Goal: Transaction & Acquisition: Book appointment/travel/reservation

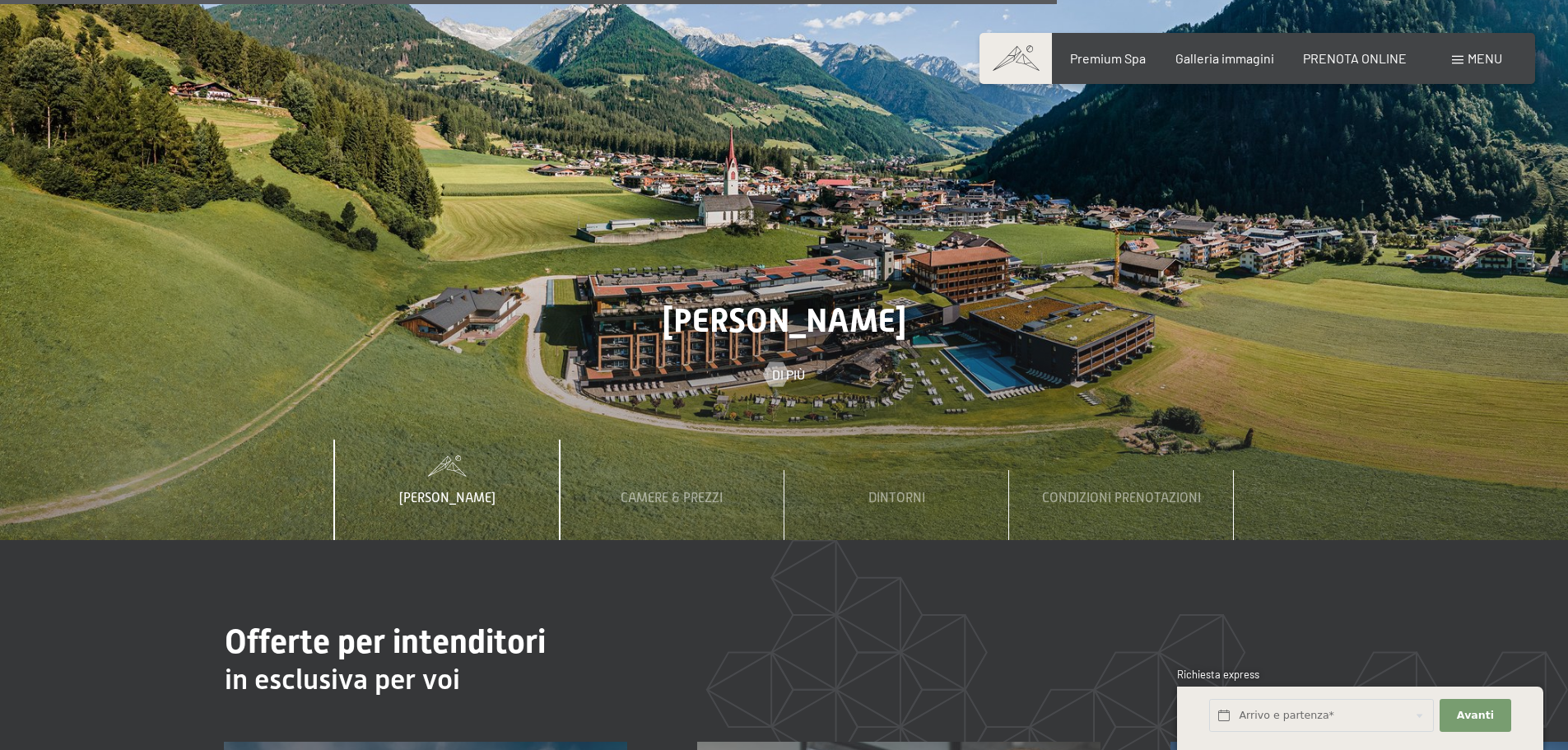
scroll to position [5845, 0]
click at [660, 490] on span "Camere & Prezzi" at bounding box center [672, 497] width 102 height 15
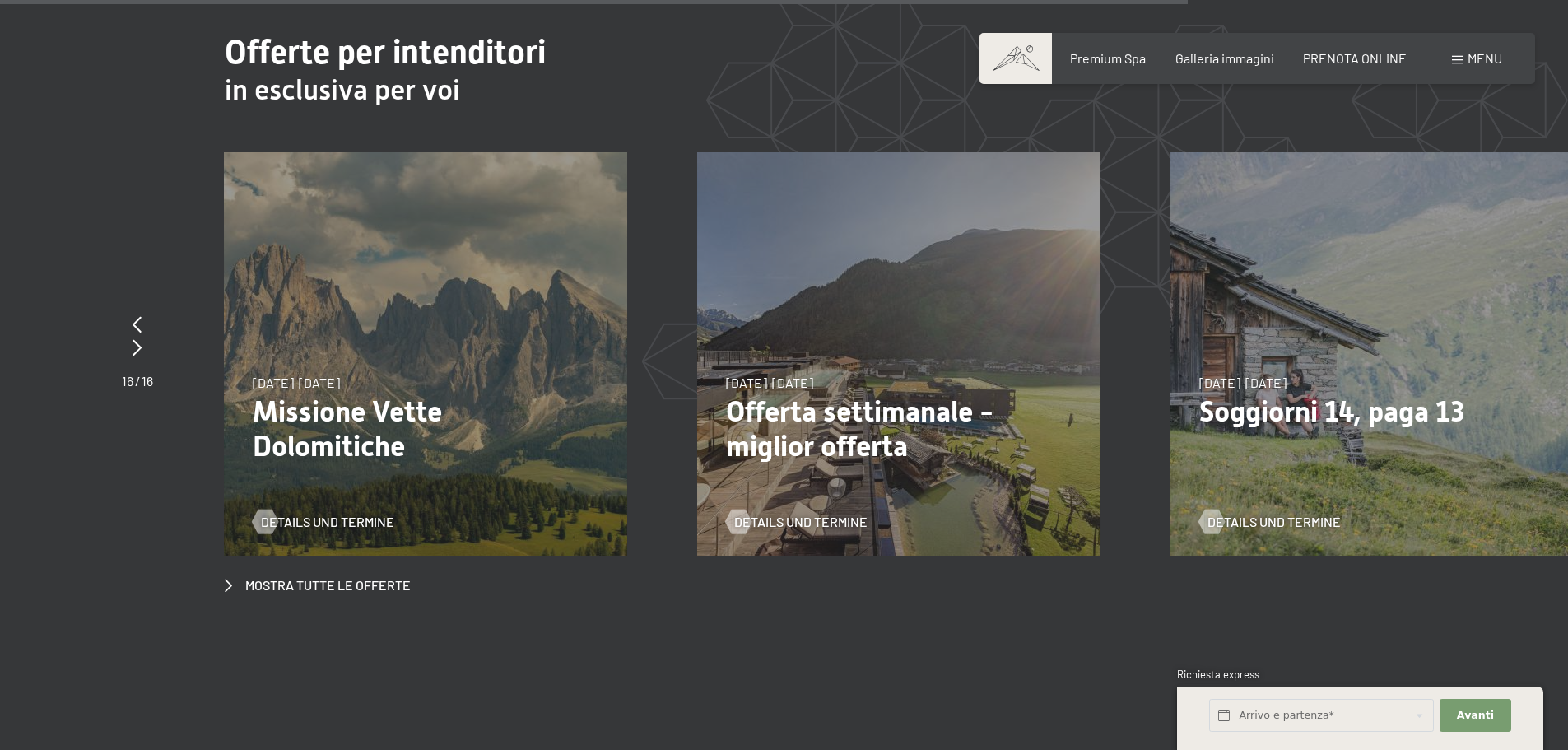
scroll to position [6339, 0]
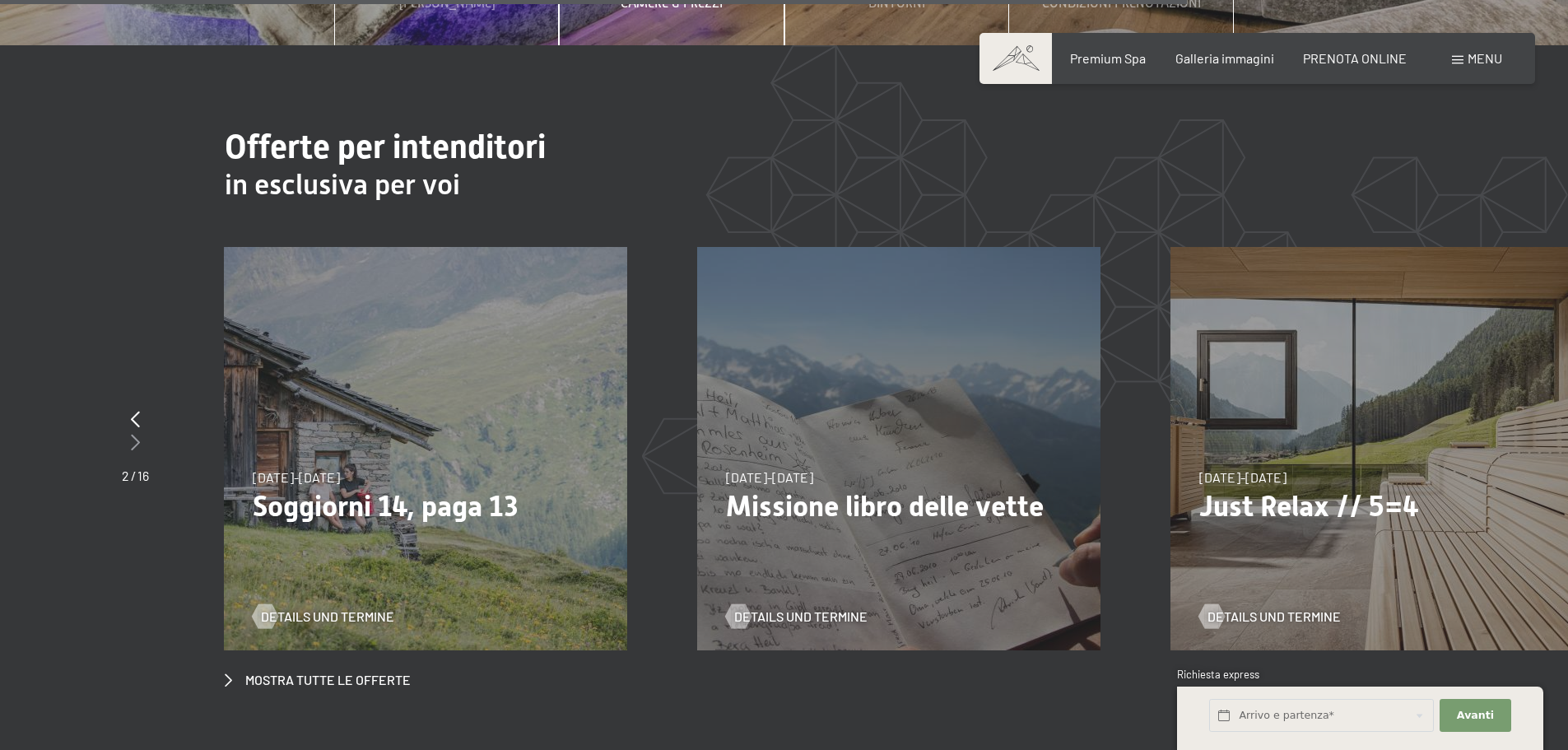
click at [135, 434] on icon at bounding box center [135, 442] width 9 height 17
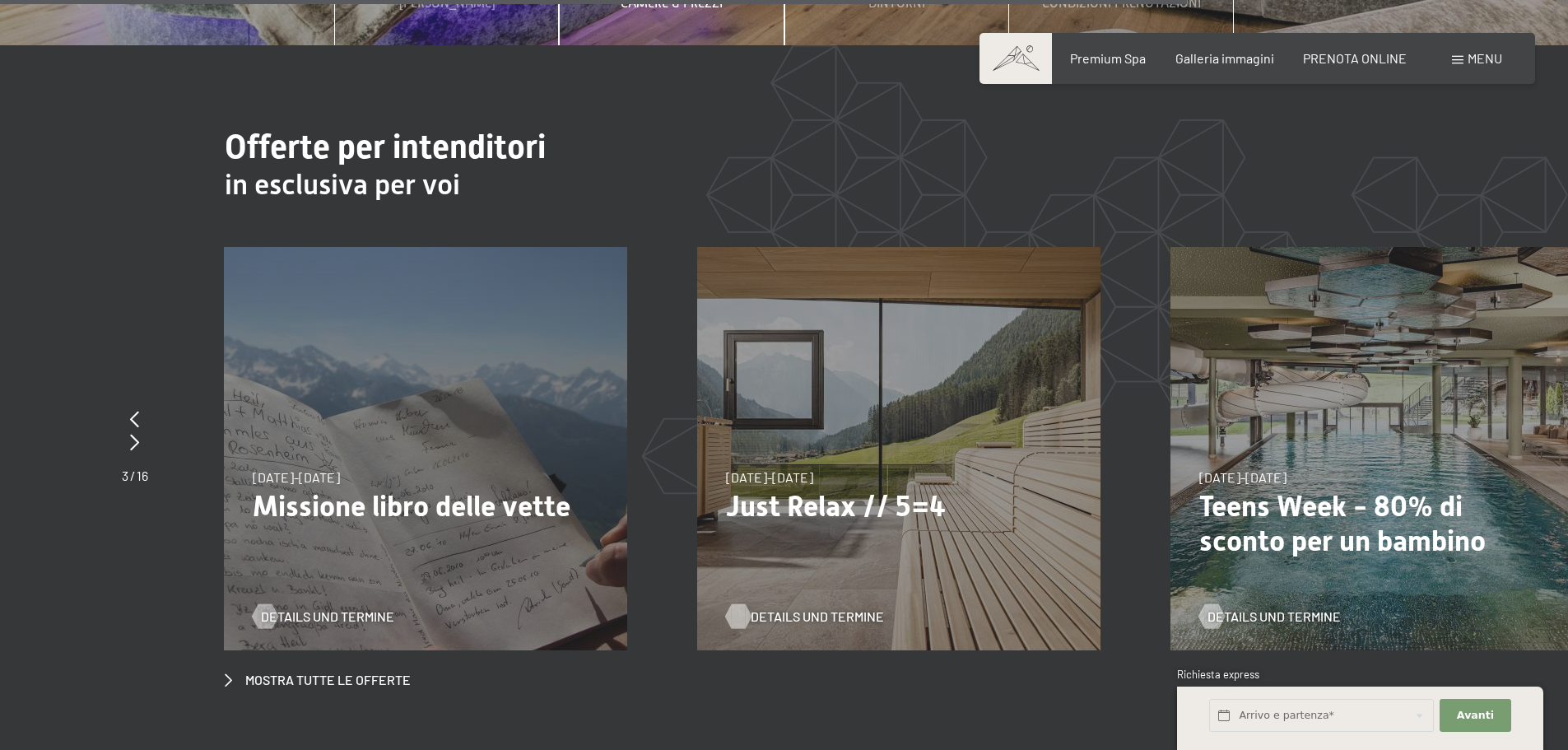
click at [814, 608] on span "Details und Termine" at bounding box center [817, 617] width 133 height 18
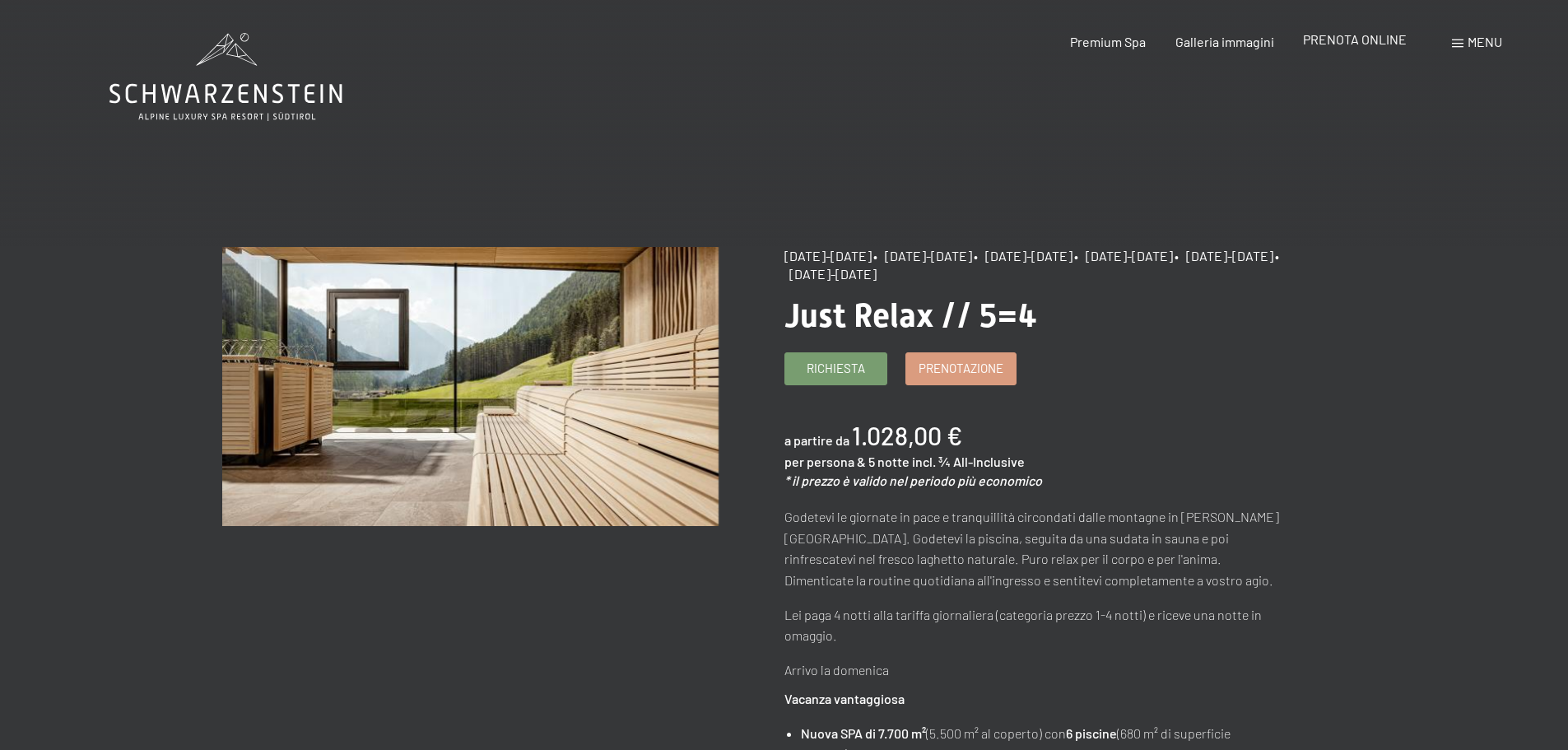
click at [1334, 46] on span "PRENOTA ONLINE" at bounding box center [1355, 40] width 104 height 16
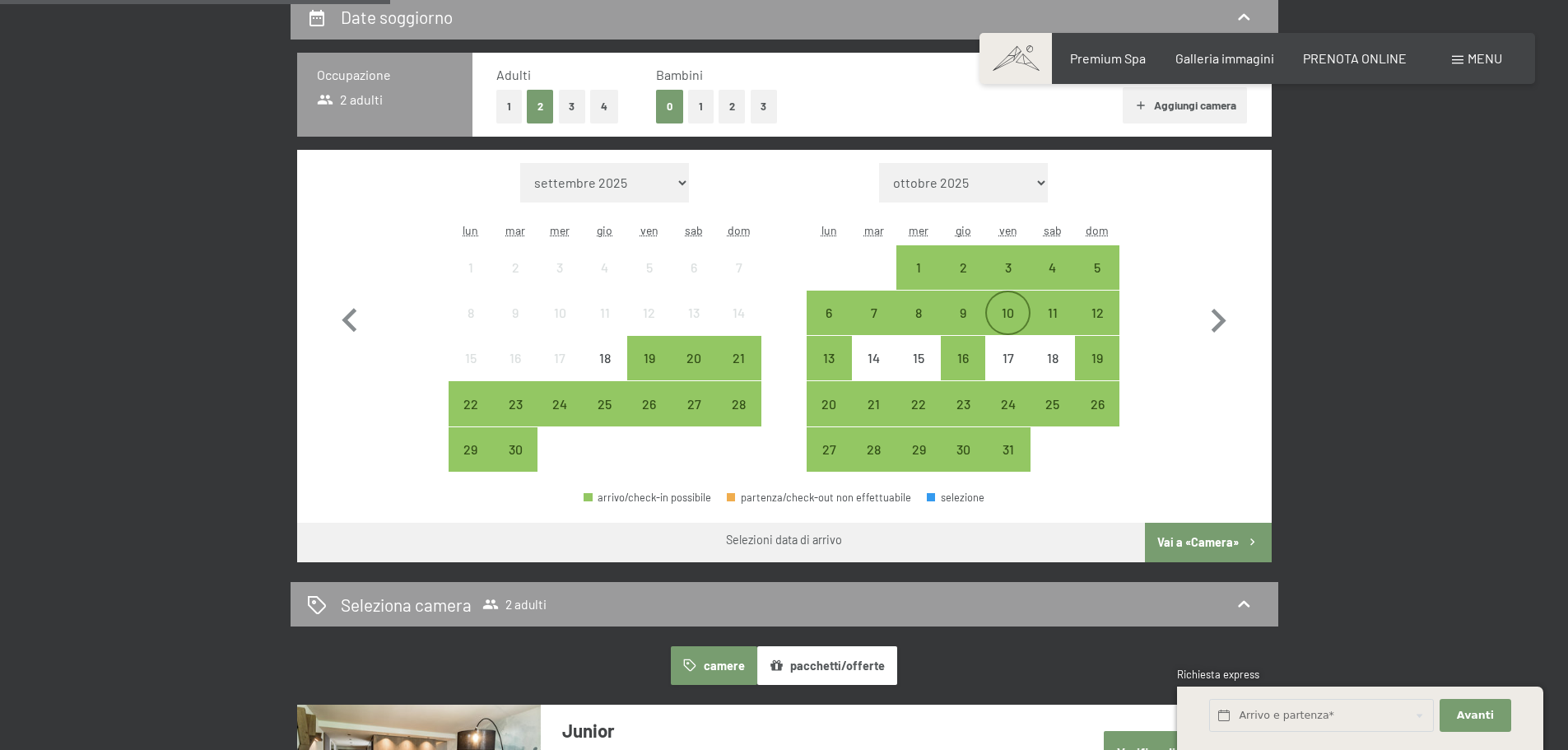
click at [1011, 315] on div "10" at bounding box center [1007, 327] width 41 height 41
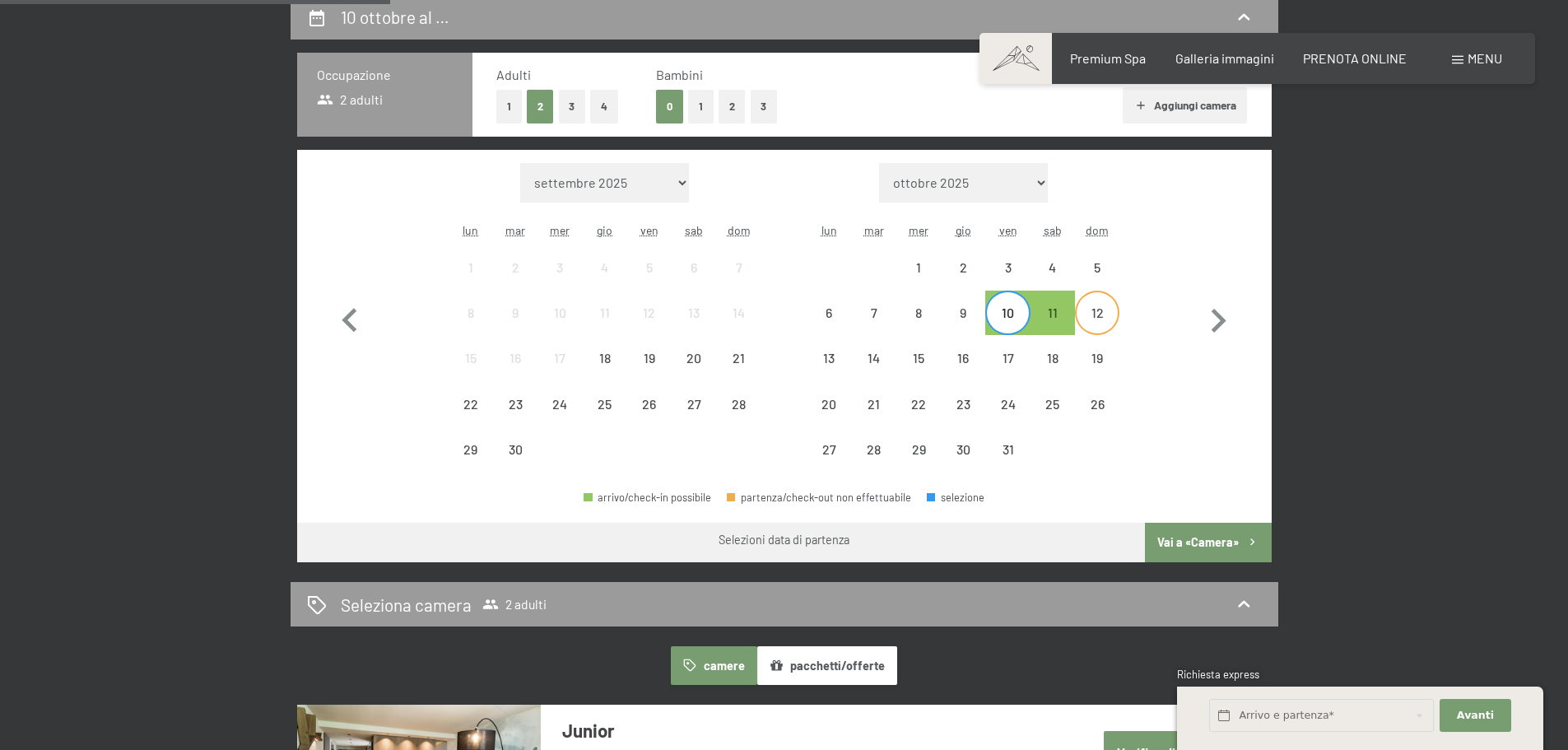
click at [1085, 317] on div "12" at bounding box center [1097, 327] width 41 height 41
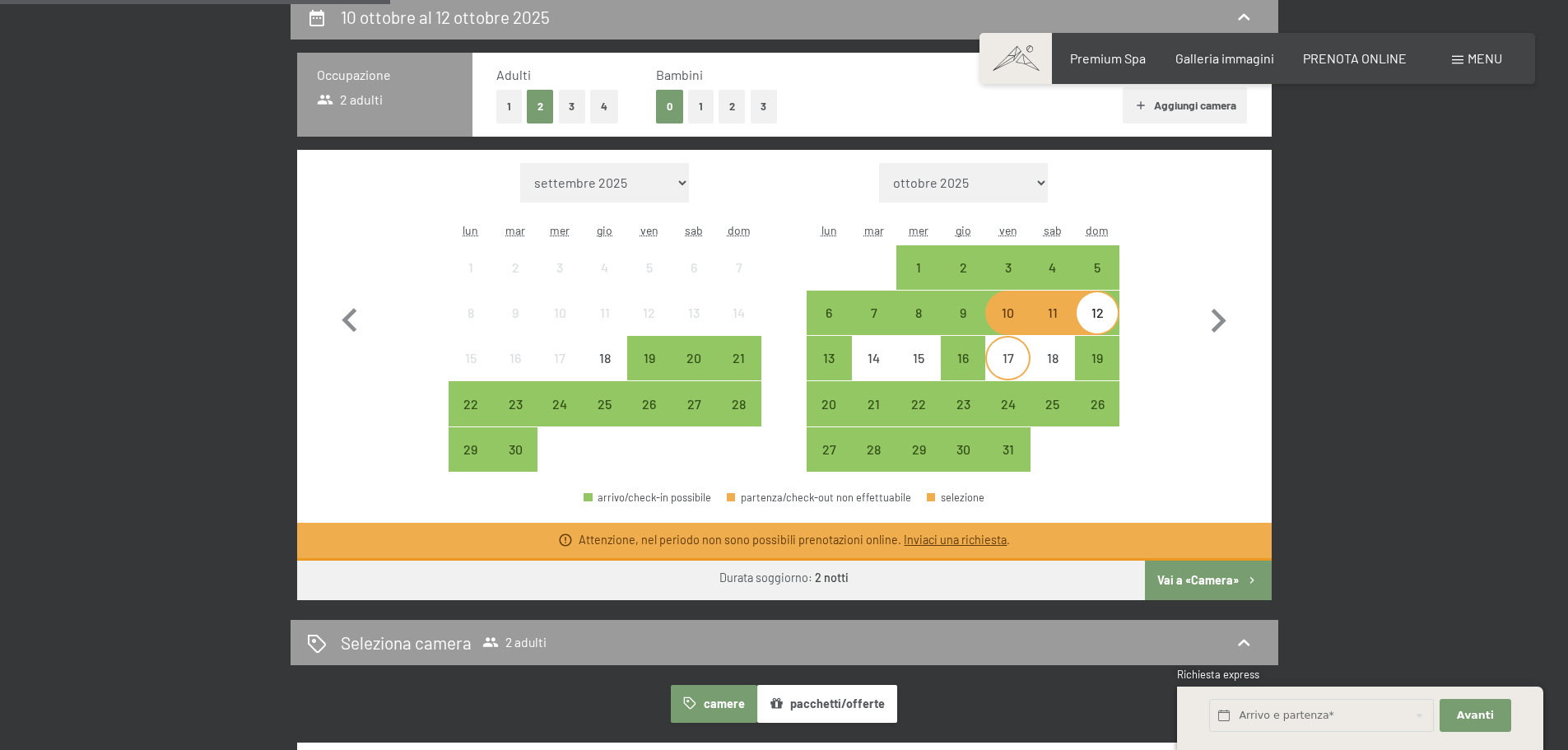
click at [1002, 364] on div "17" at bounding box center [1007, 371] width 41 height 41
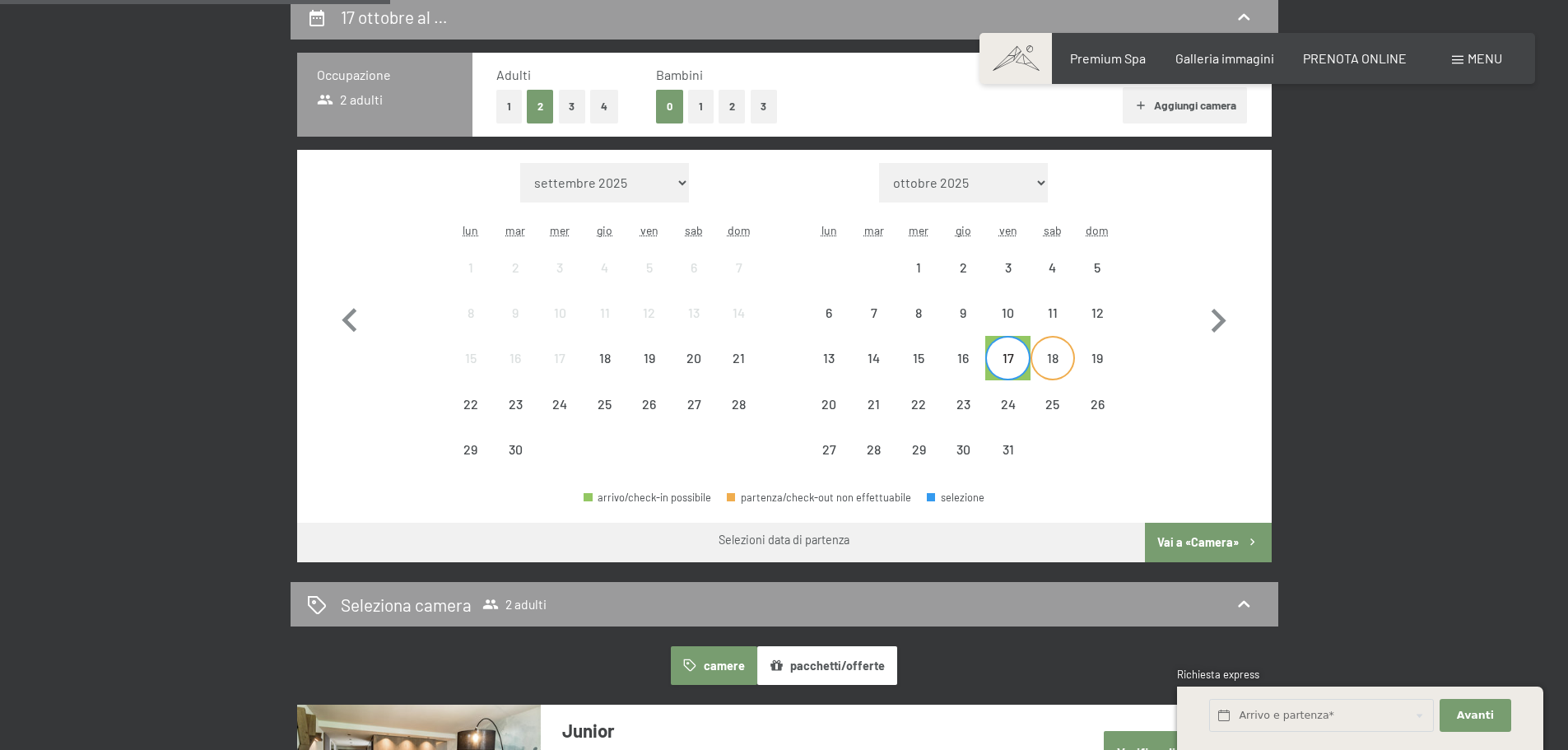
click at [1041, 364] on div "18" at bounding box center [1053, 371] width 41 height 41
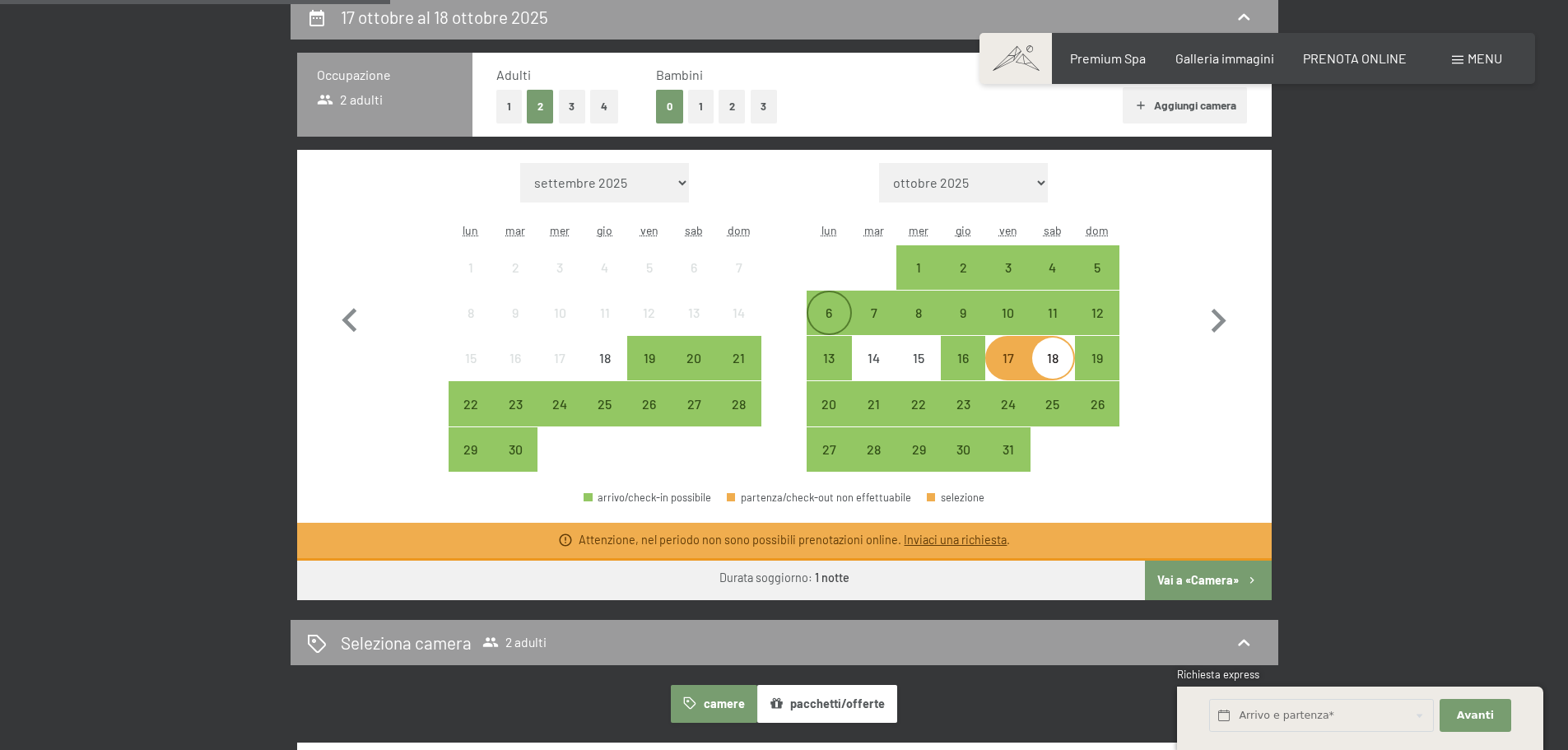
click at [833, 309] on div "6" at bounding box center [829, 327] width 41 height 41
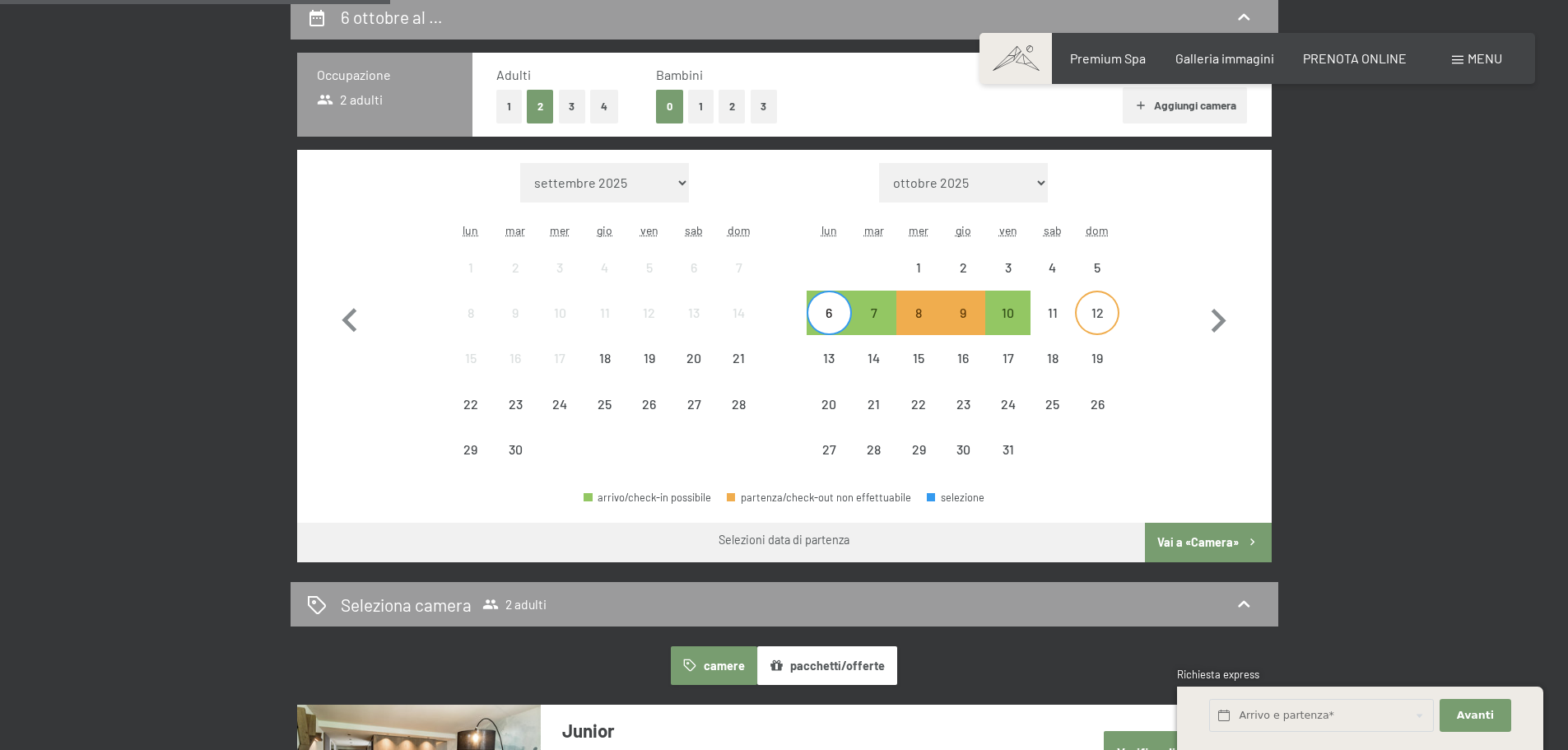
click at [1100, 321] on div "12" at bounding box center [1097, 327] width 41 height 41
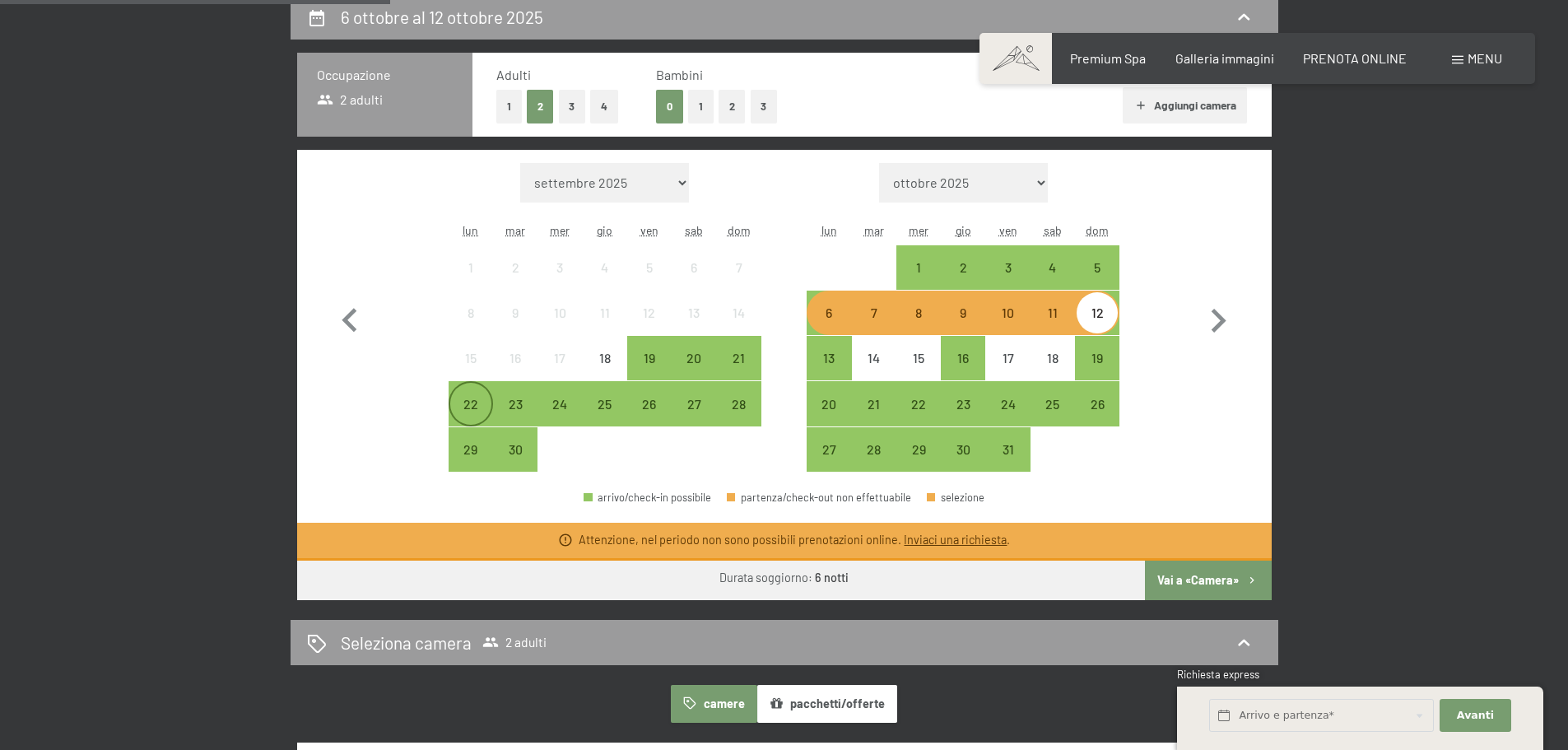
click at [468, 392] on div "22" at bounding box center [471, 403] width 41 height 41
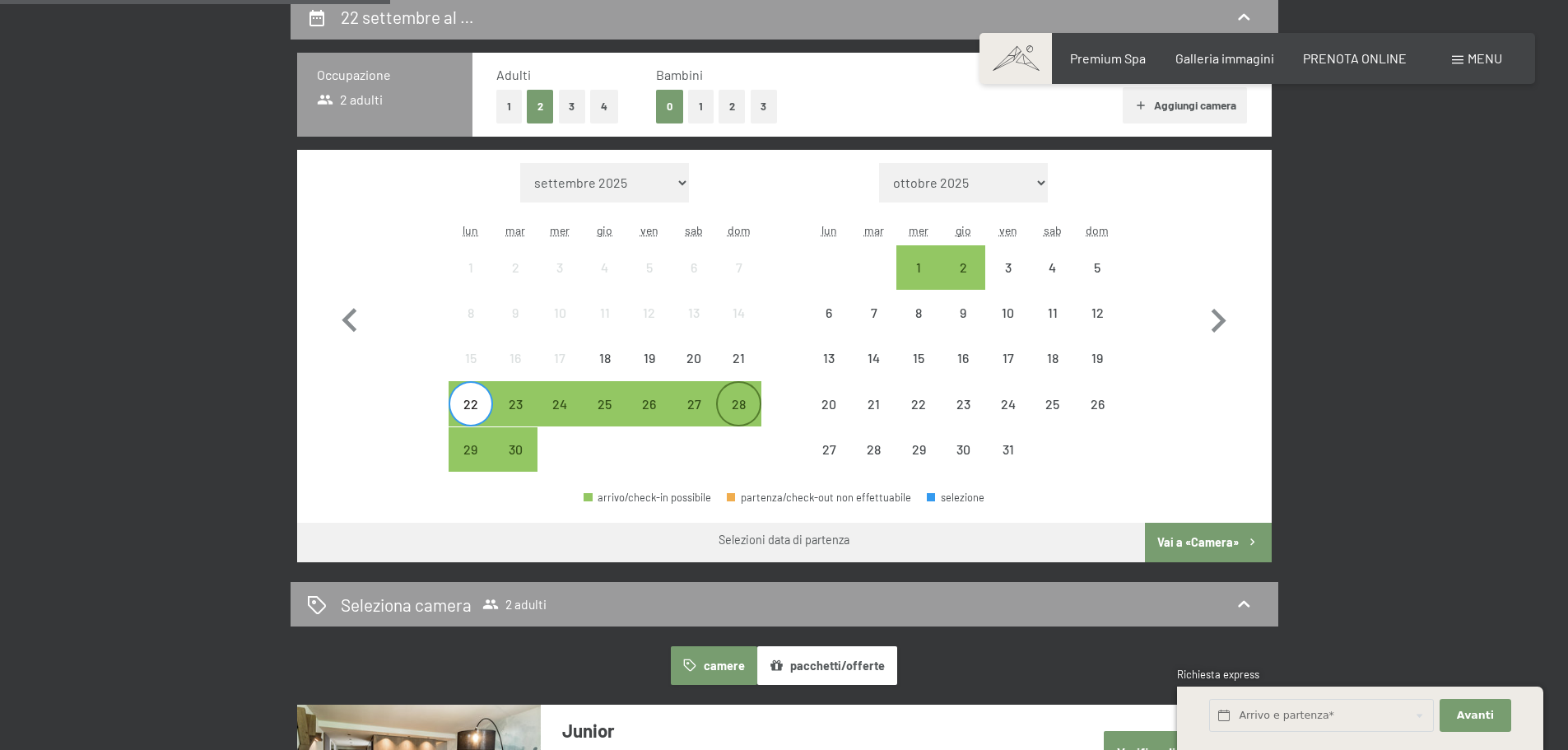
click at [732, 393] on div "28" at bounding box center [737, 403] width 41 height 41
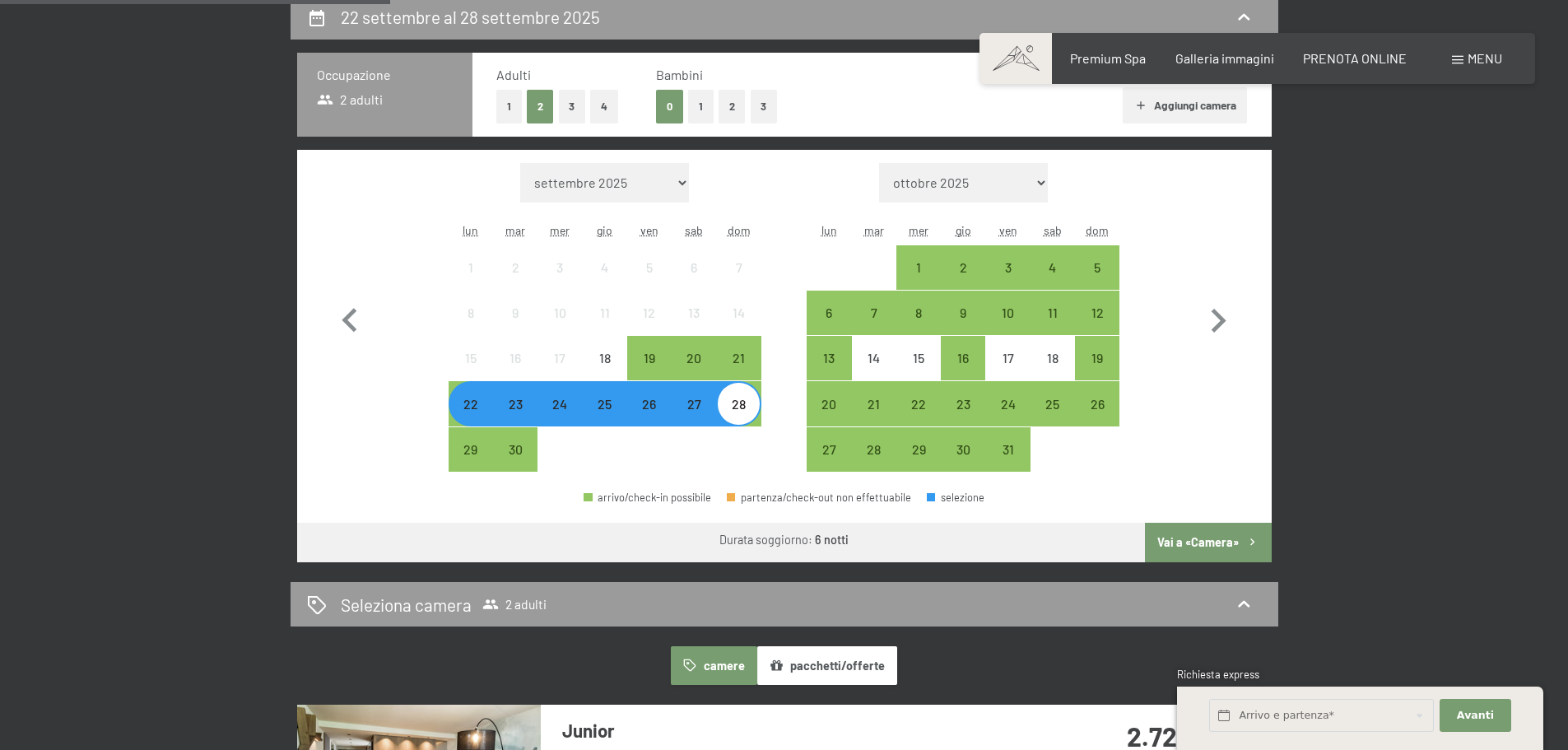
click at [651, 406] on div "26" at bounding box center [649, 418] width 41 height 41
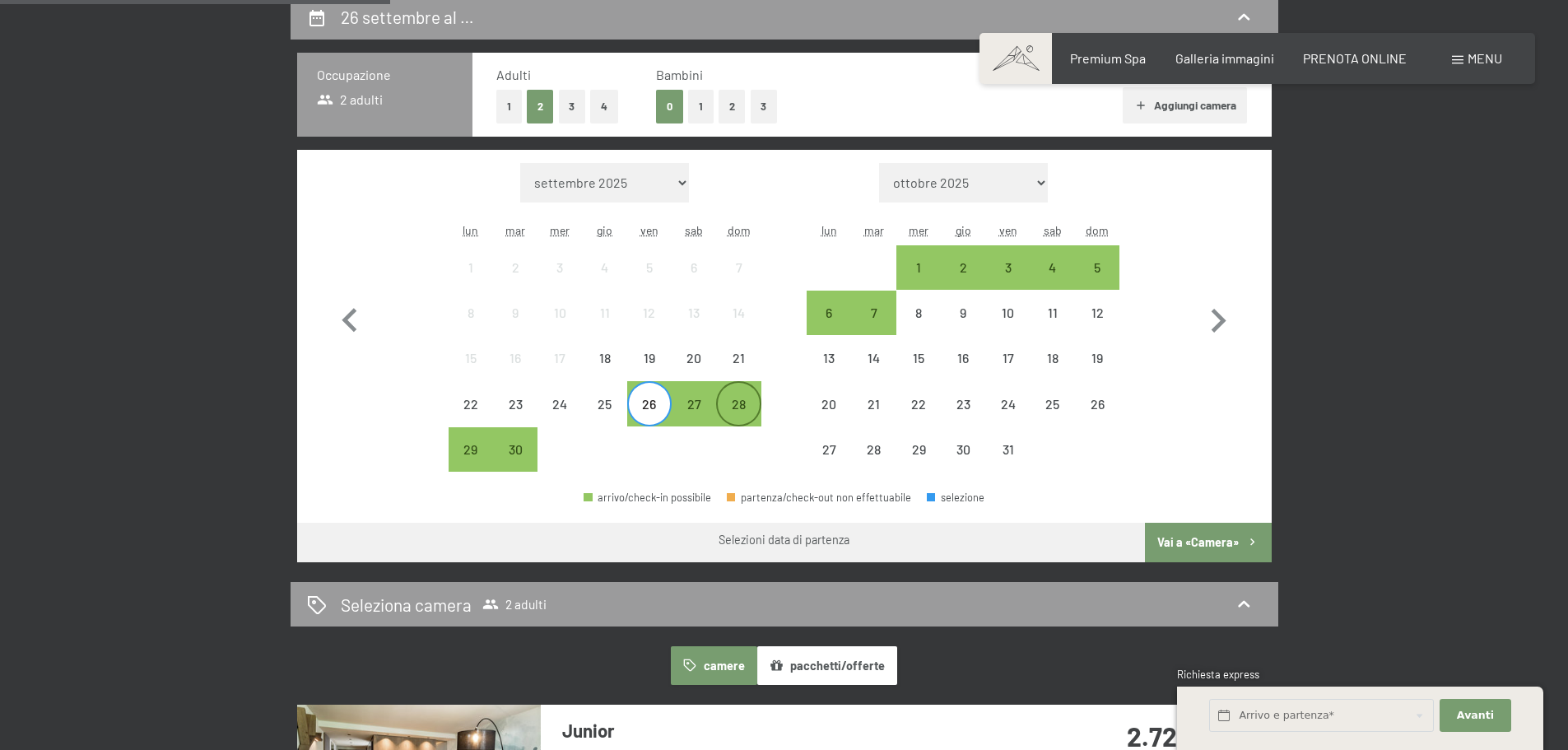
click at [742, 416] on div "28" at bounding box center [737, 418] width 41 height 41
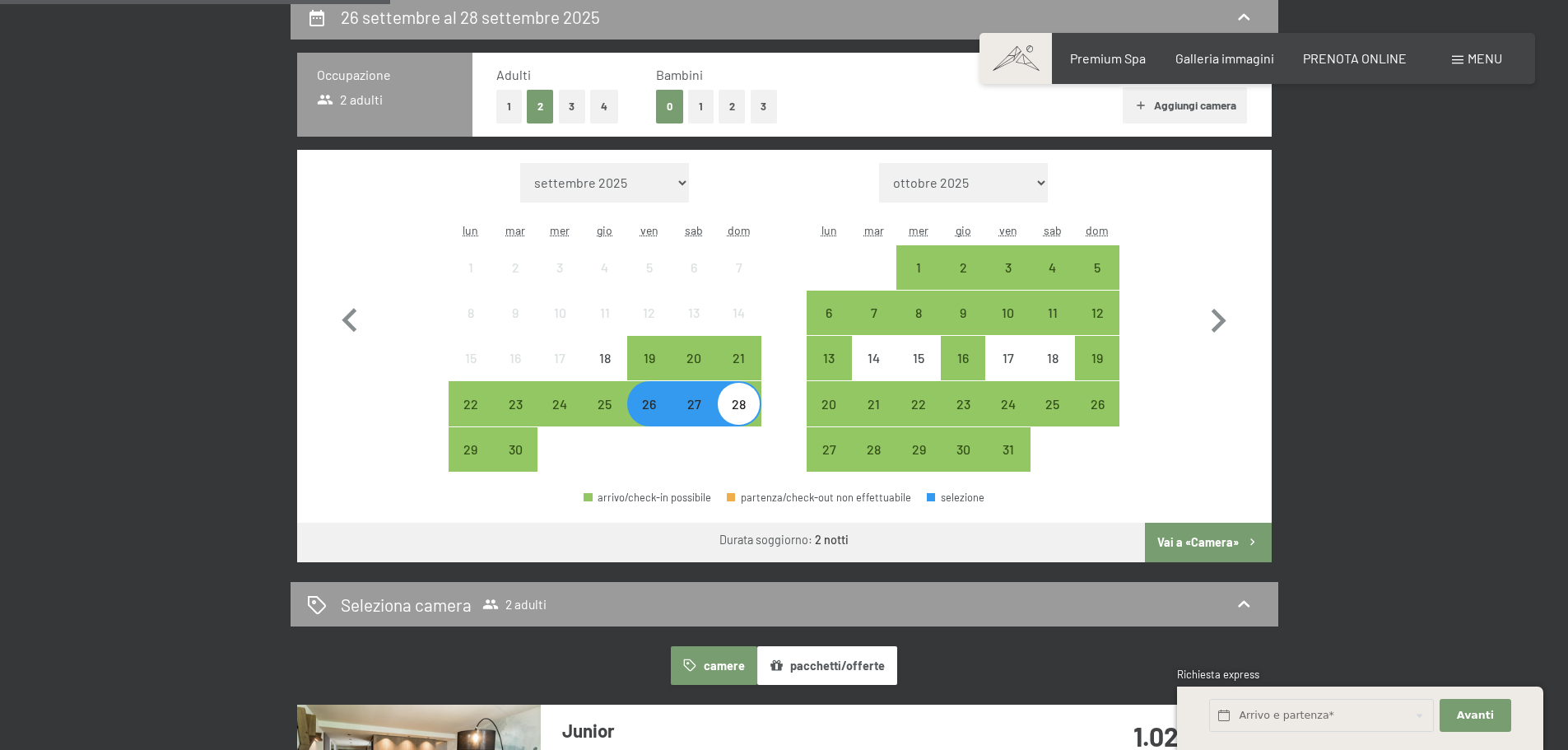
click at [767, 107] on button "3" at bounding box center [764, 106] width 27 height 33
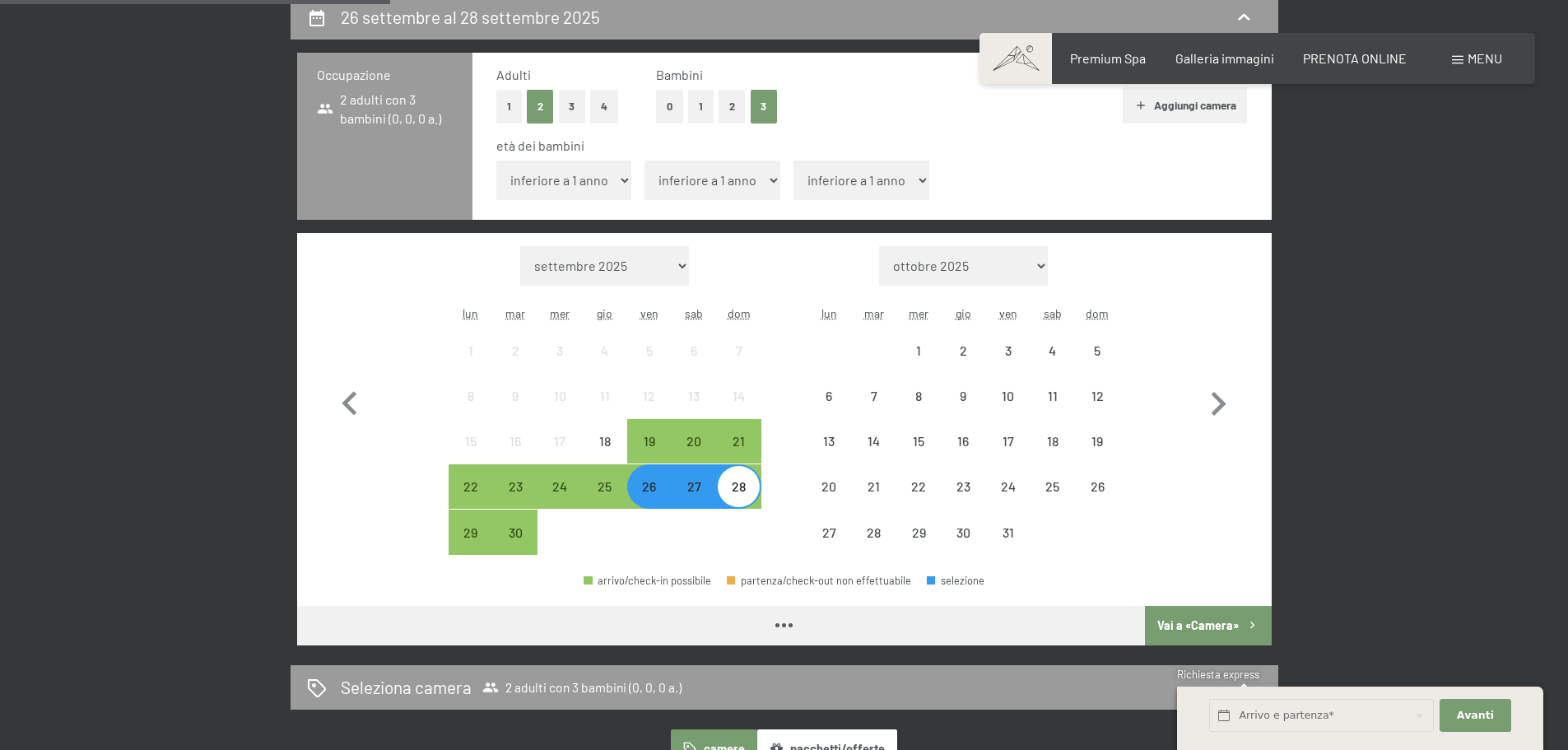
click at [613, 175] on select "inferiore a 1 anno 1 anno 2 anni 3 anni 4 anni 5 anni 6 anni 7 anni 8 anni 9 an…" at bounding box center [564, 180] width 136 height 40
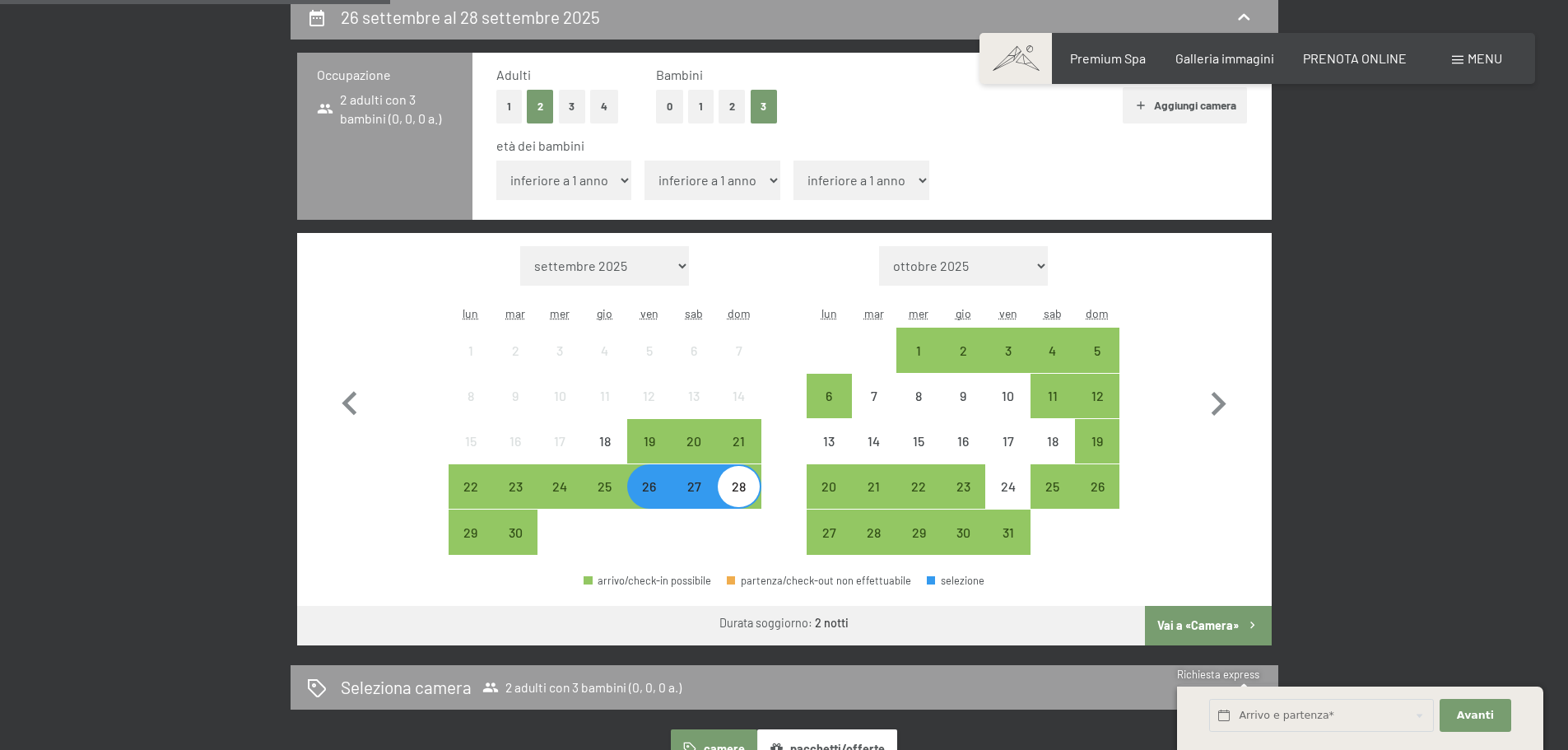
select select "10"
click at [496, 161] on select "inferiore a 1 anno 1 anno 2 anni 3 anni 4 anni 5 anni 6 anni 7 anni 8 anni 9 an…" at bounding box center [564, 180] width 136 height 40
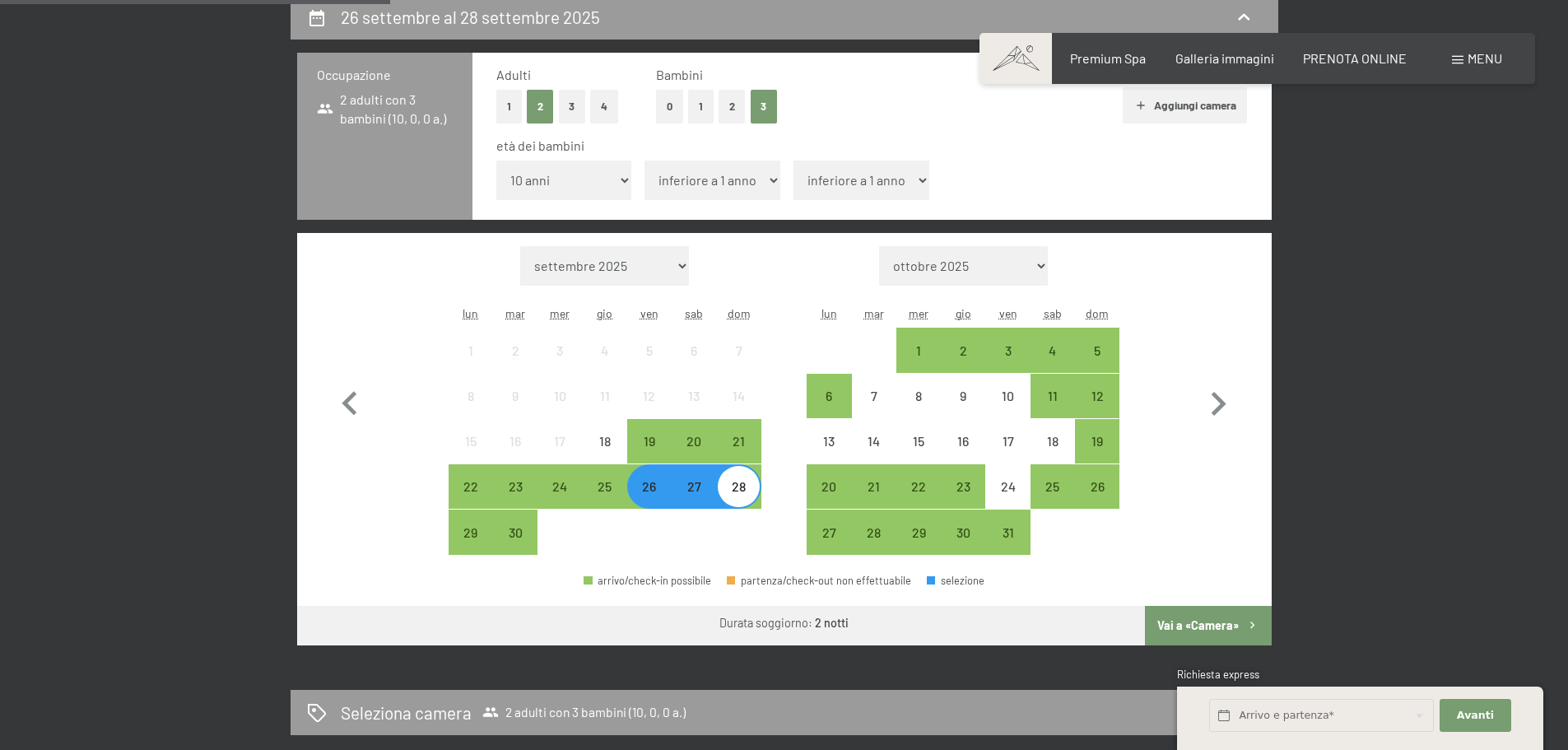
click at [690, 188] on select "inferiore a 1 anno 1 anno 2 anni 3 anni 4 anni 5 anni 6 anni 7 anni 8 anni 9 an…" at bounding box center [712, 180] width 136 height 40
select select "12"
click at [644, 161] on select "inferiore a 1 anno 1 anno 2 anni 3 anni 4 anni 5 anni 6 anni 7 anni 8 anni 9 an…" at bounding box center [712, 180] width 136 height 40
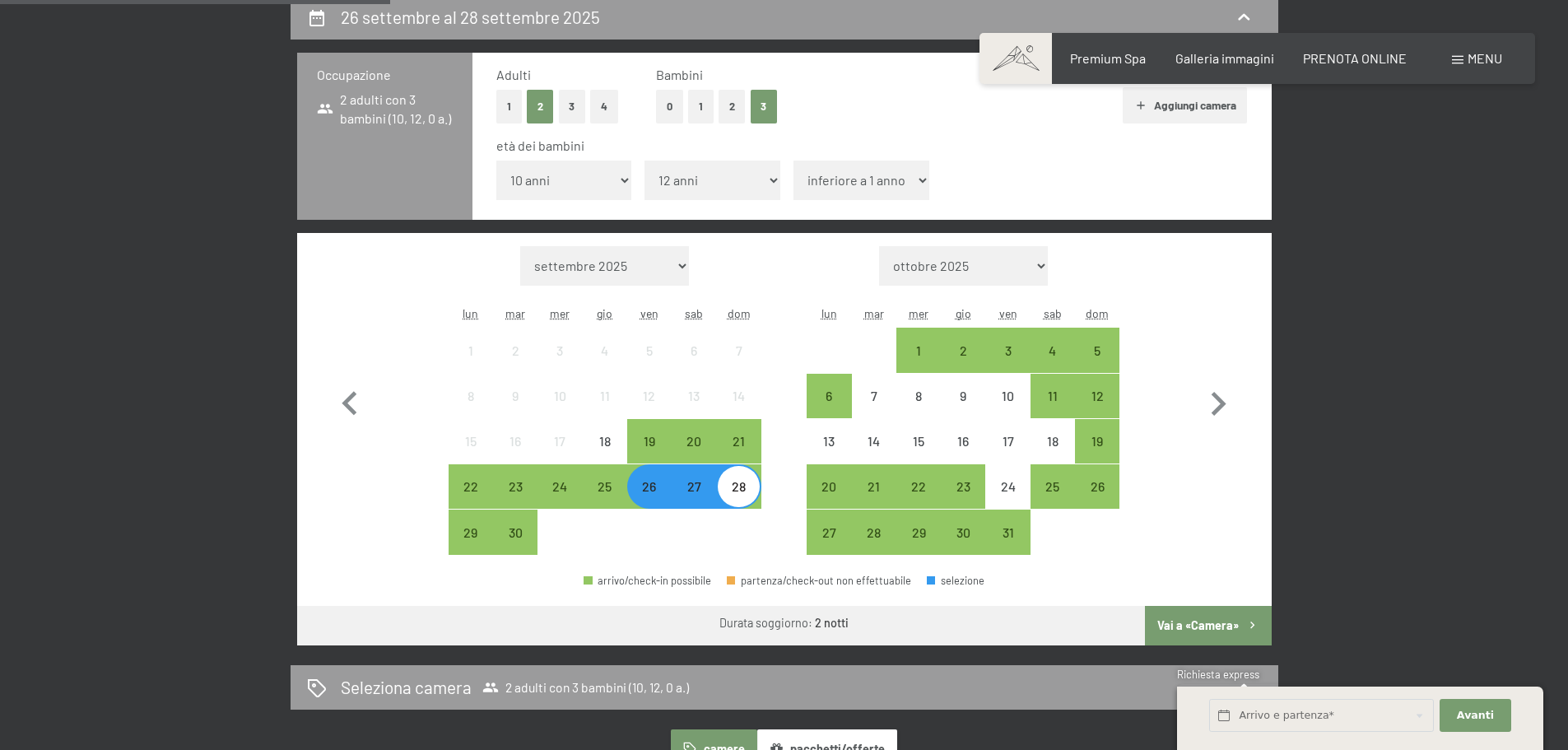
click at [815, 177] on select "inferiore a 1 anno 1 anno 2 anni 3 anni 4 anni 5 anni 6 anni 7 anni 8 anni 9 an…" at bounding box center [861, 180] width 136 height 40
select select "16"
click at [794, 161] on select "inferiore a 1 anno 1 anno 2 anni 3 anni 4 anni 5 anni 6 anni 7 anni 8 anni 9 an…" at bounding box center [861, 180] width 136 height 40
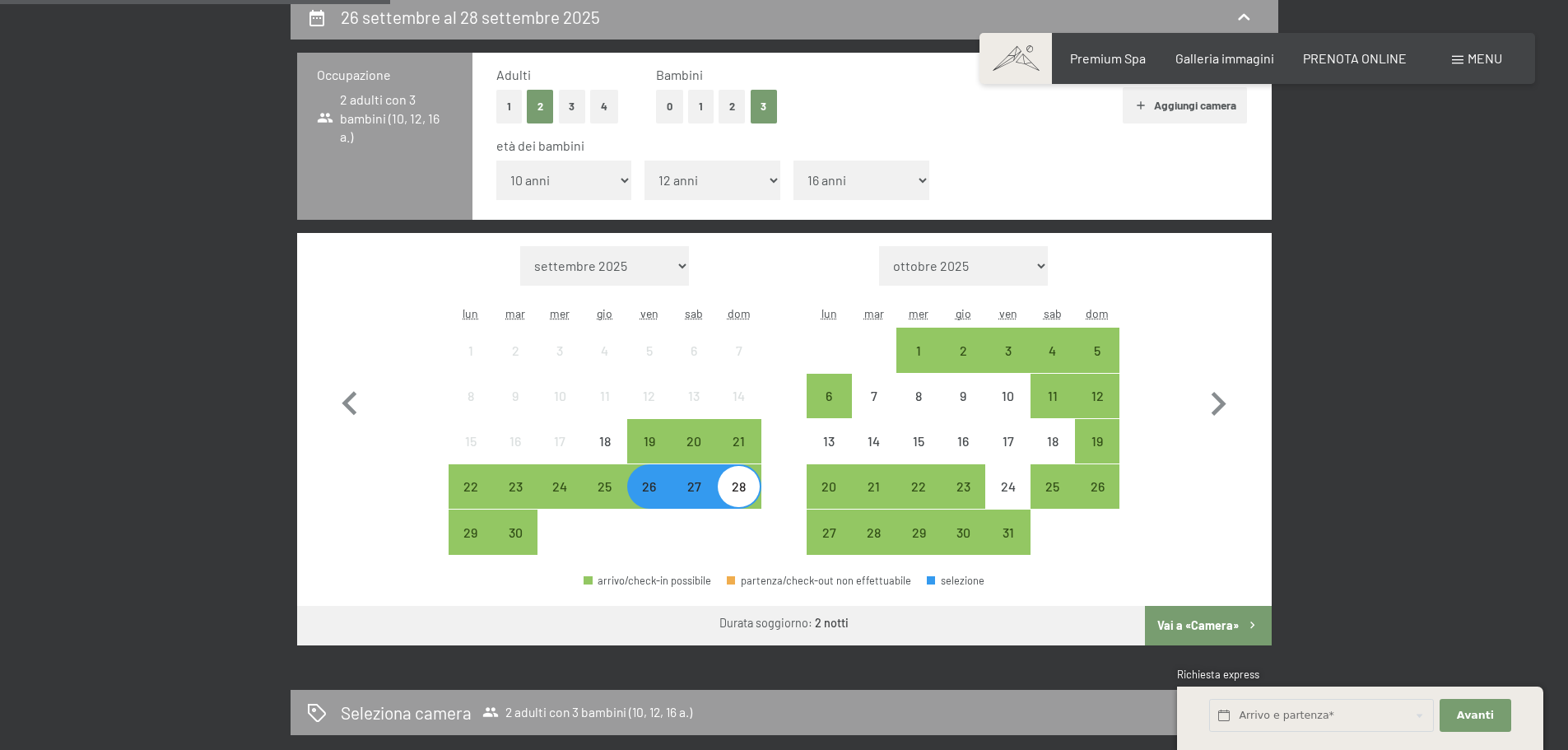
click at [1183, 630] on button "Vai a «Camera»" at bounding box center [1207, 625] width 126 height 40
